Goal: Information Seeking & Learning: Find specific fact

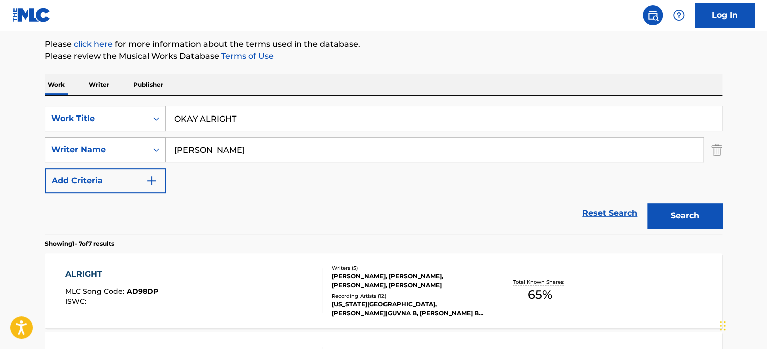
drag, startPoint x: 239, startPoint y: 152, endPoint x: 133, endPoint y: 150, distance: 105.4
click at [133, 150] on div "SearchWithCriteriabefe2f67-fbbc-421c-ab5c-a00a52297cba Writer Name [PERSON_NAME]" at bounding box center [384, 149] width 678 height 25
drag, startPoint x: 243, startPoint y: 118, endPoint x: 56, endPoint y: 96, distance: 188.9
click at [56, 96] on div "SearchWithCriteria92b7bfc4-af3b-4be6-b774-84ee1da26ca0 Work Title OKAY ALRIGHT …" at bounding box center [384, 164] width 678 height 137
type input "mexican wind"
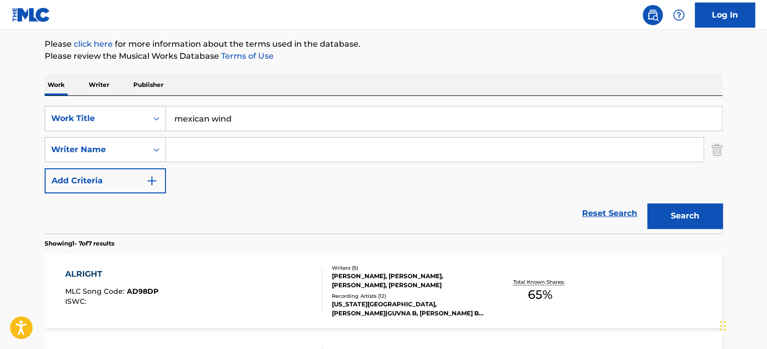
click at [207, 154] on input "Search Form" at bounding box center [435, 149] width 538 height 24
type input "[PERSON_NAME]"
click at [684, 209] on button "Search" at bounding box center [685, 215] width 75 height 25
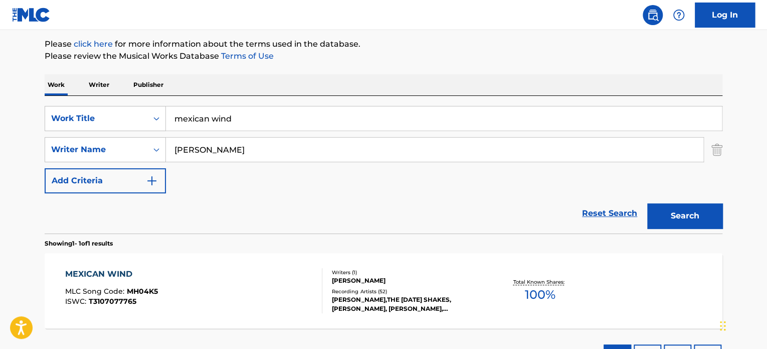
click at [89, 280] on div "MEXICAN WIND MLC Song Code : MH04K5 ISWC : T3107077765" at bounding box center [111, 290] width 93 height 45
